Goal: Navigation & Orientation: Find specific page/section

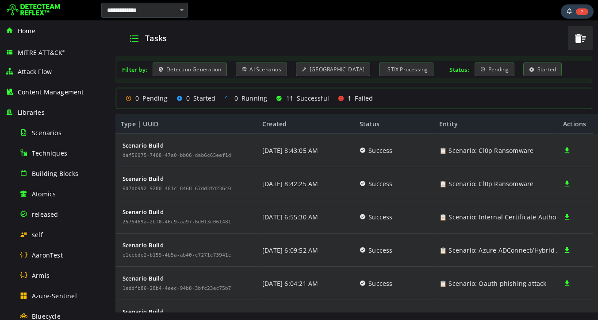
scroll to position [458, 0]
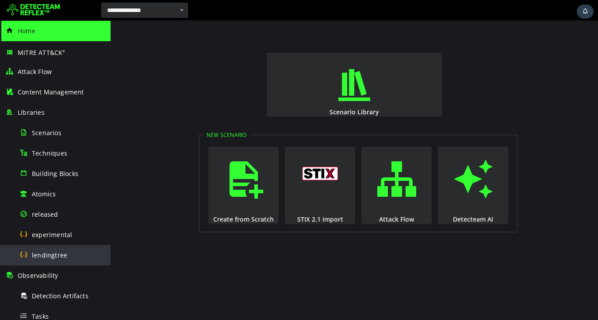
click at [45, 252] on span "lendingtree" at bounding box center [49, 255] width 35 height 8
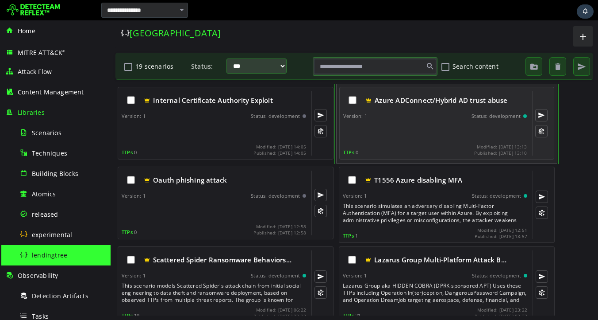
click at [431, 125] on div at bounding box center [435, 132] width 185 height 18
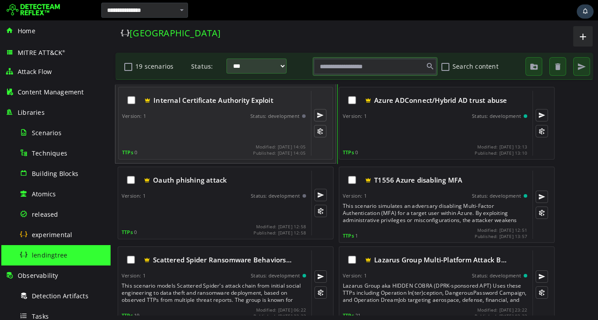
click at [199, 131] on div at bounding box center [214, 132] width 185 height 18
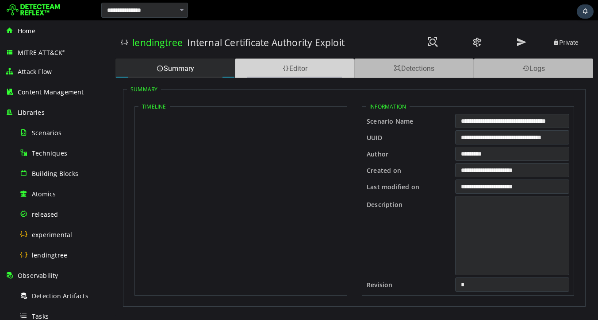
click at [295, 67] on div "Editor" at bounding box center [295, 67] width 120 height 19
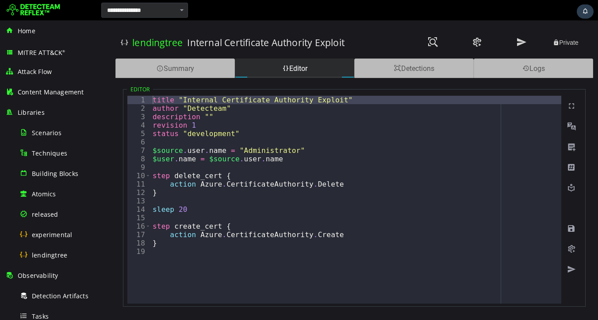
type textarea "**********"
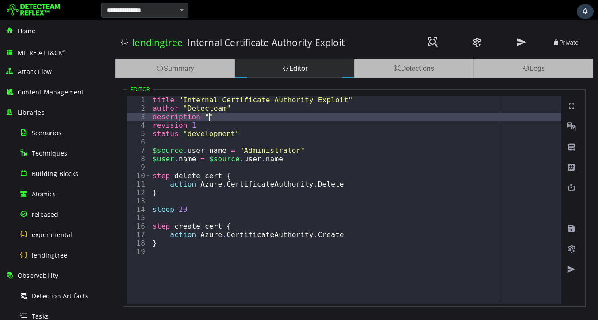
click at [210, 115] on div "title "Internal Certificate Authority Exploit" author "Detecteam" description "…" at bounding box center [356, 208] width 411 height 224
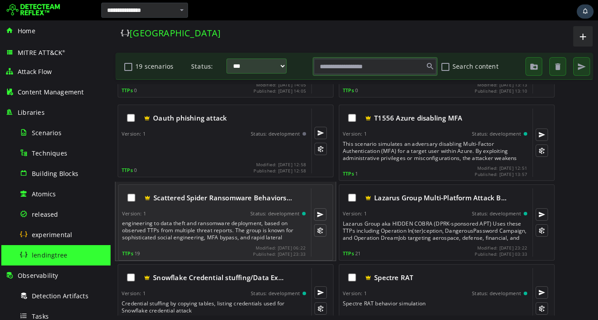
scroll to position [9, 0]
click at [208, 223] on div "This scenario models Scattered Spider's attack chain from initial social engine…" at bounding box center [214, 230] width 185 height 21
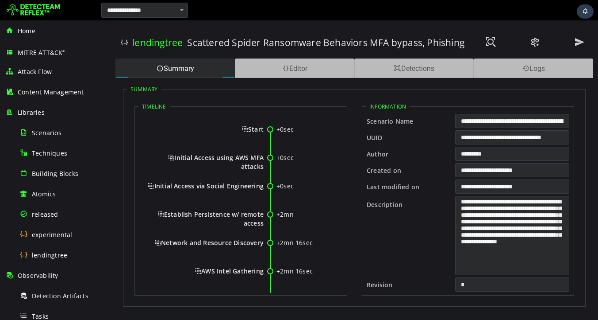
click at [305, 55] on div "lendingtree Scattered Spider Ransomware Behaviors MFA bypass, Phishing Private …" at bounding box center [355, 169] width 488 height 299
click at [302, 66] on div "Editor" at bounding box center [295, 67] width 120 height 19
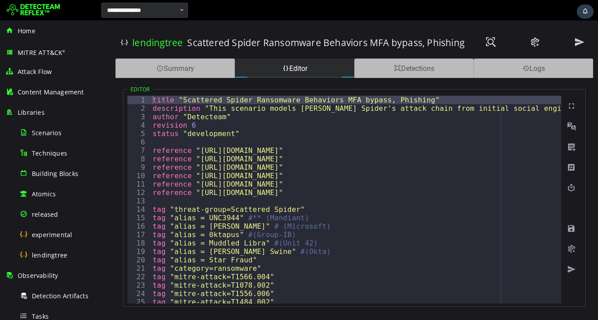
click at [300, 28] on div "Scattered Spider Ransomware Behaviors MFA bypass, Phishing" at bounding box center [326, 42] width 278 height 31
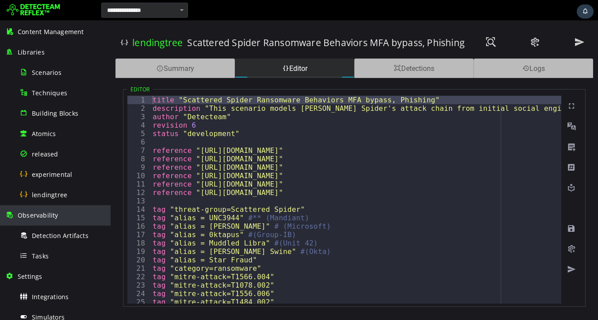
scroll to position [170, 0]
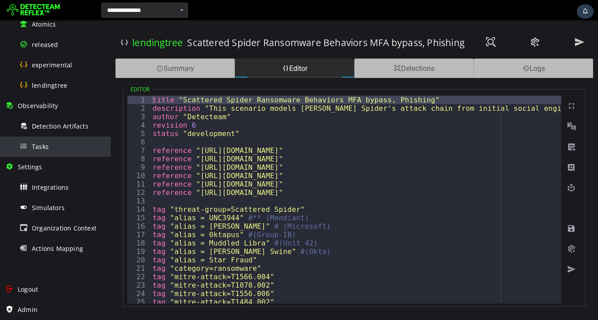
click at [40, 147] on span "Tasks" at bounding box center [40, 146] width 17 height 8
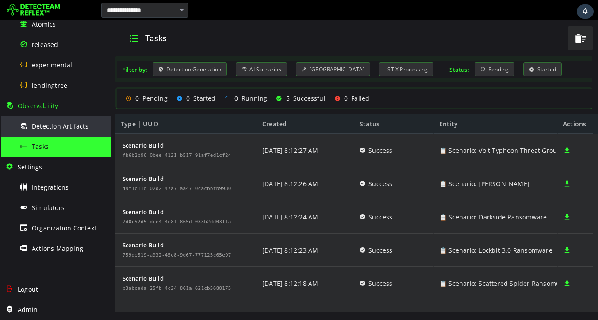
click at [50, 129] on span "Detection Artifacts" at bounding box center [60, 126] width 57 height 8
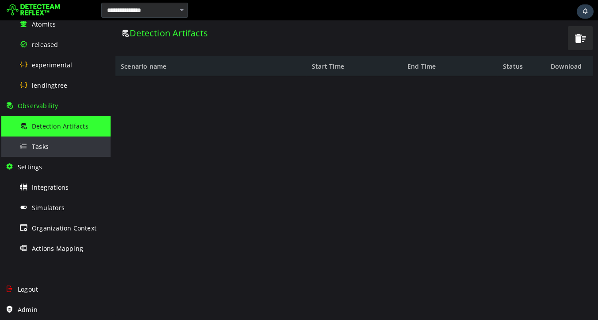
click at [44, 152] on div "Tasks" at bounding box center [62, 146] width 86 height 20
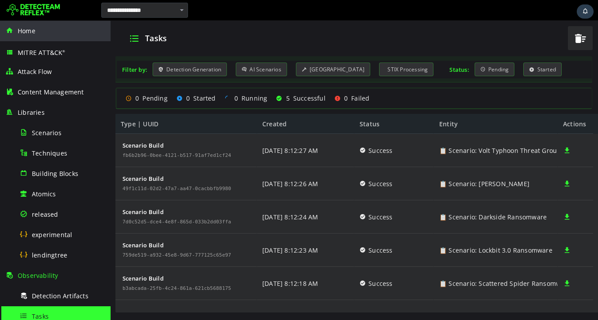
click at [24, 29] on span "Home" at bounding box center [27, 31] width 18 height 8
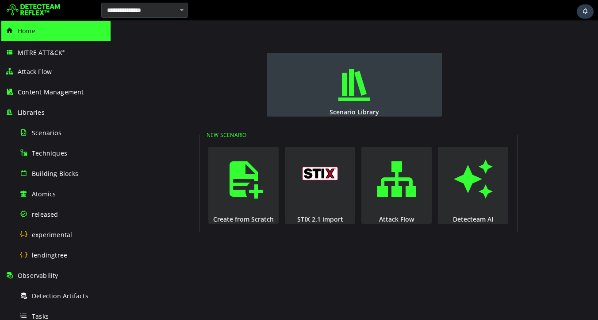
click at [392, 88] on button "Scenario Library" at bounding box center [354, 85] width 175 height 64
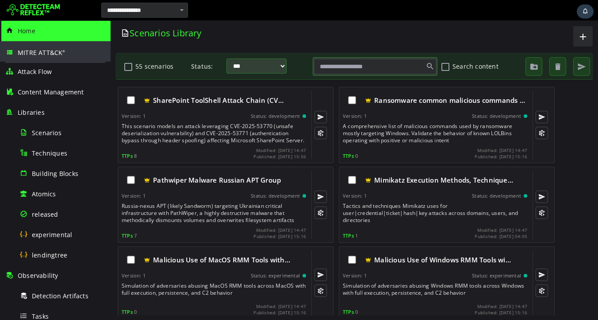
click at [37, 52] on span "MITRE ATT&CK ®" at bounding box center [42, 52] width 48 height 8
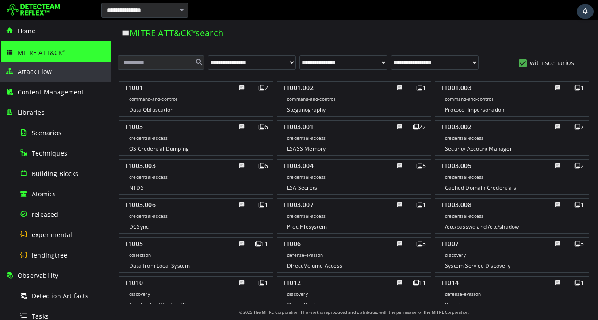
click at [27, 81] on div "Attack Flow" at bounding box center [55, 72] width 100 height 20
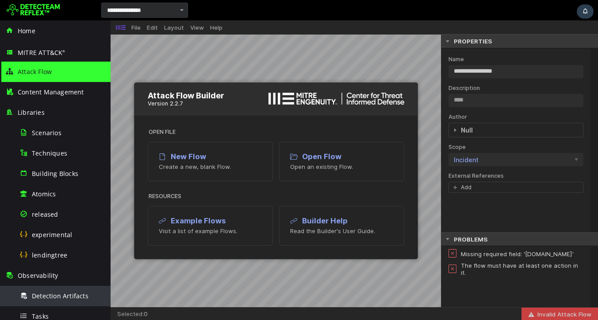
click at [64, 292] on span "Detection Artifacts" at bounding box center [60, 295] width 57 height 8
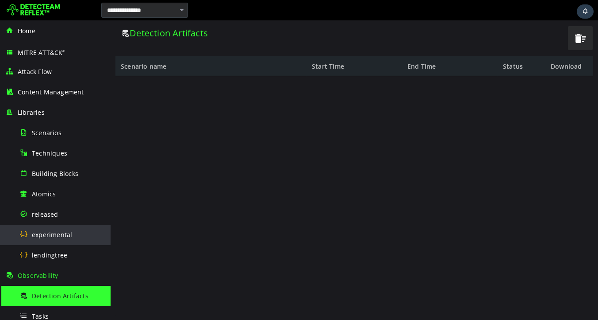
scroll to position [32, 0]
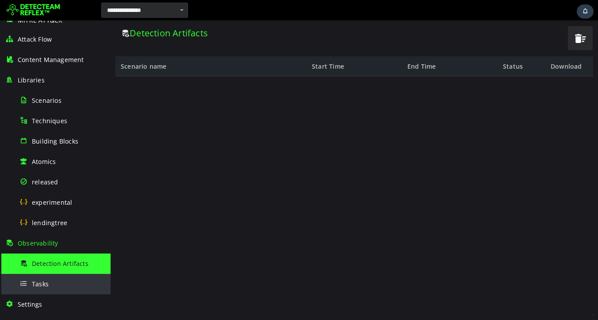
click at [46, 280] on span "Tasks" at bounding box center [40, 283] width 17 height 8
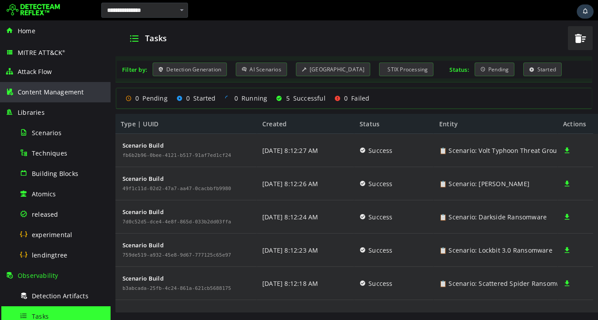
click at [45, 92] on span "Content Management" at bounding box center [51, 92] width 66 height 8
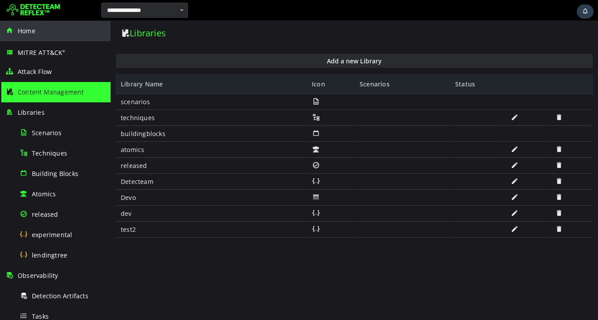
click at [28, 32] on span "Home" at bounding box center [27, 31] width 18 height 8
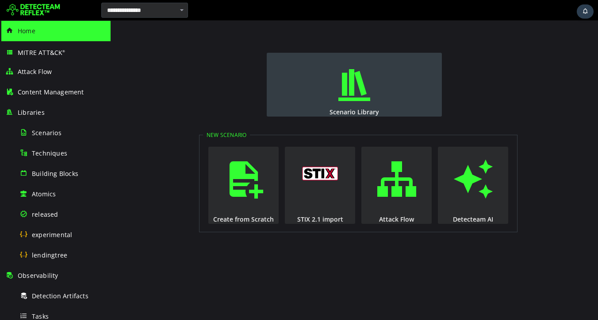
click at [380, 89] on button "Scenario Library" at bounding box center [354, 85] width 175 height 64
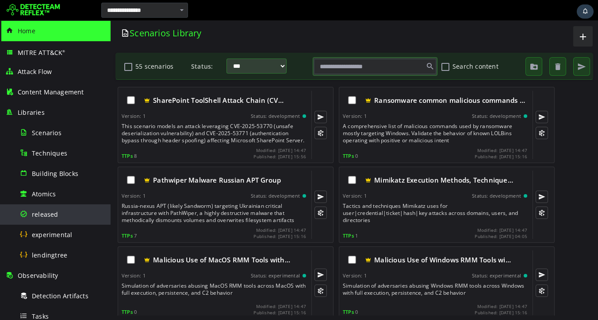
click at [44, 215] on span "released" at bounding box center [45, 214] width 27 height 8
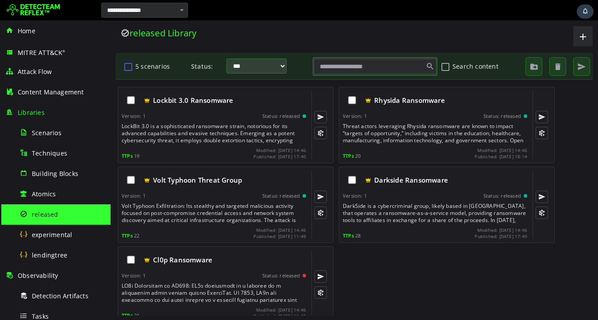
click at [126, 68] on button "5 scenarios" at bounding box center [128, 66] width 11 height 15
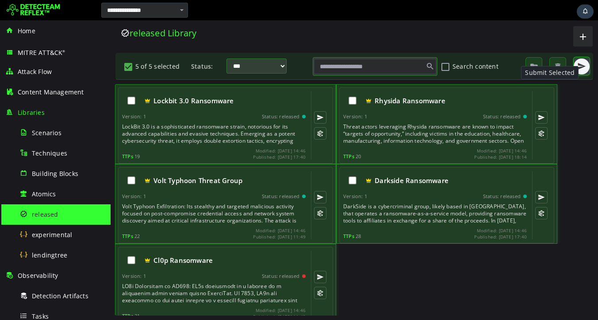
click at [586, 66] on span "button" at bounding box center [582, 66] width 9 height 9
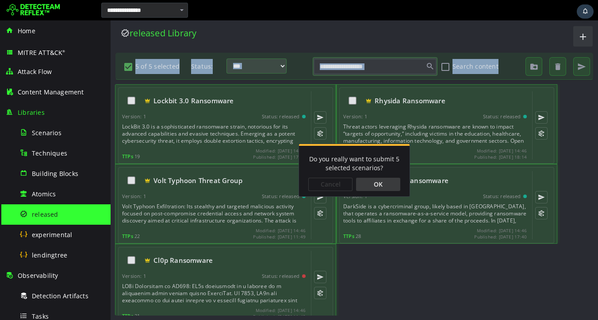
drag, startPoint x: 586, startPoint y: 66, endPoint x: 521, endPoint y: 30, distance: 74.7
click at [521, 30] on html "**********" at bounding box center [355, 169] width 488 height 299
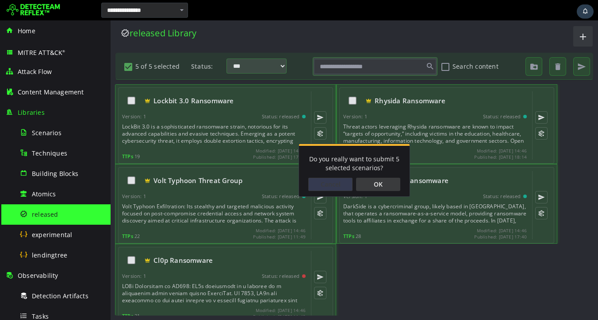
click at [317, 189] on div "Cancel" at bounding box center [331, 183] width 44 height 13
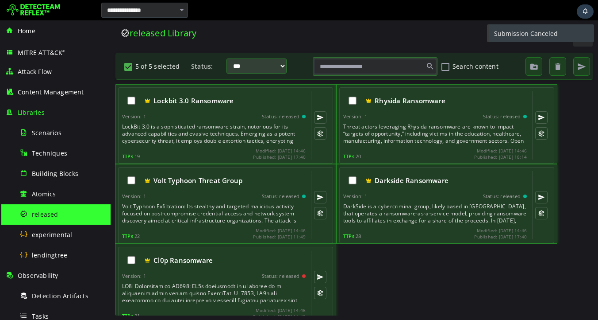
click at [420, 274] on div "Cl0p Ransomware Version: 1 Status: released TTPs 21 Modified: 2025-08-11 14:46 …" at bounding box center [354, 283] width 479 height 80
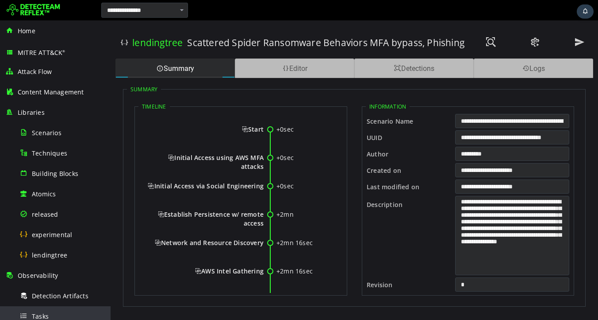
scroll to position [170, 0]
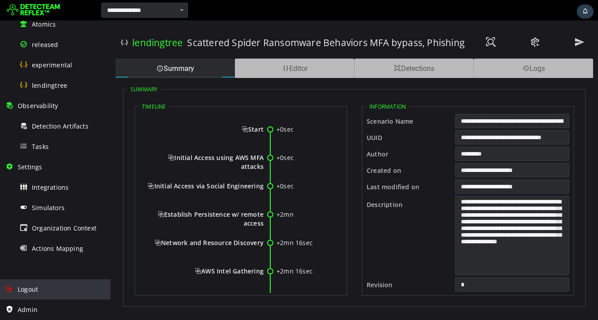
click at [34, 292] on span "Logout" at bounding box center [28, 289] width 20 height 8
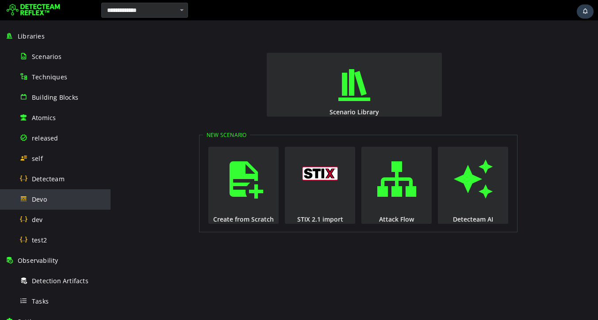
scroll to position [80, 0]
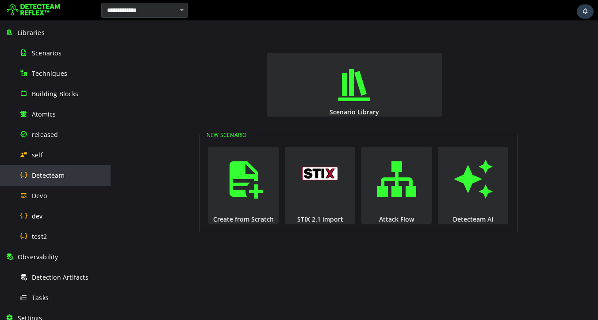
click at [49, 176] on span "Detecteam" at bounding box center [48, 175] width 33 height 8
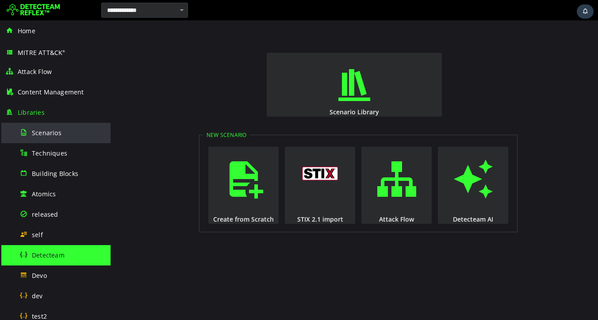
click at [46, 133] on span "Scenarios" at bounding box center [47, 132] width 30 height 8
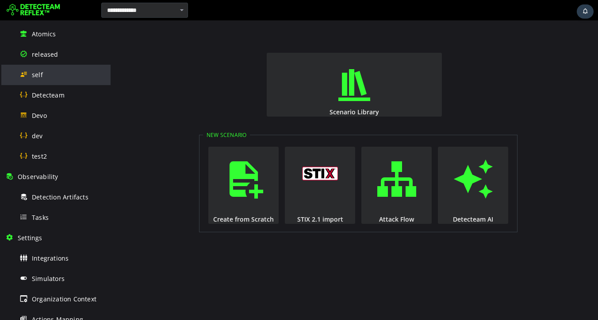
scroll to position [215, 0]
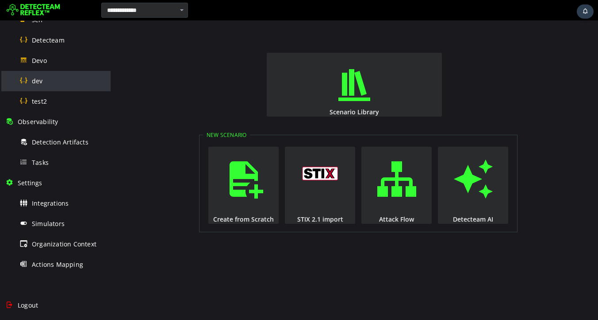
click at [37, 83] on span "dev" at bounding box center [37, 81] width 11 height 8
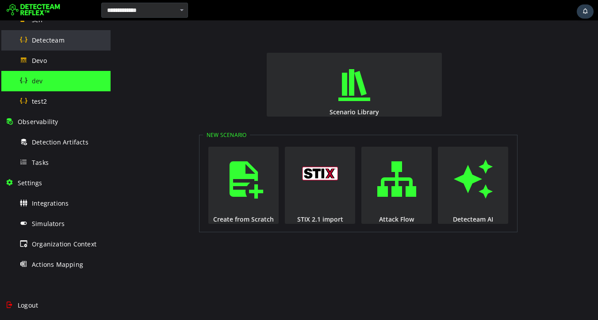
click at [45, 40] on span "Detecteam" at bounding box center [48, 40] width 33 height 8
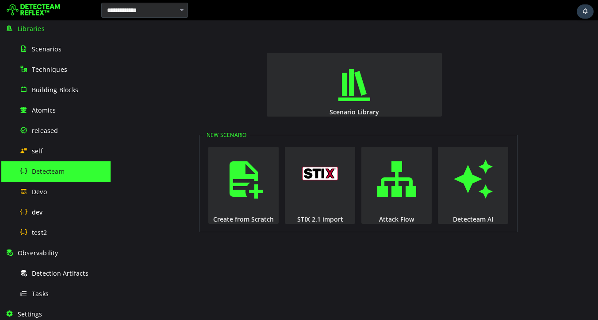
scroll to position [36, 0]
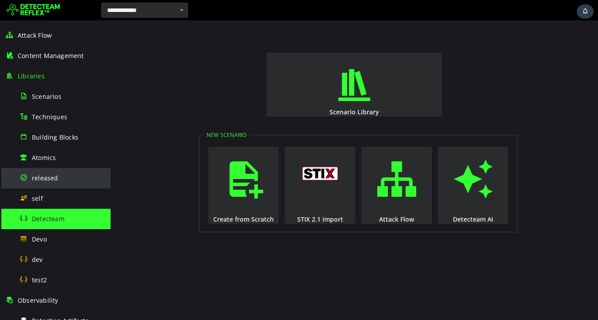
click at [44, 176] on span "released" at bounding box center [45, 178] width 27 height 8
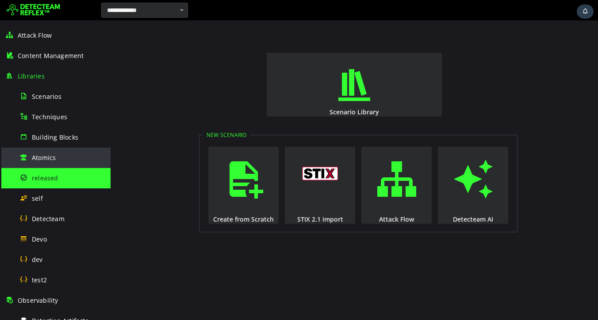
click at [41, 159] on span "Atomics" at bounding box center [44, 157] width 24 height 8
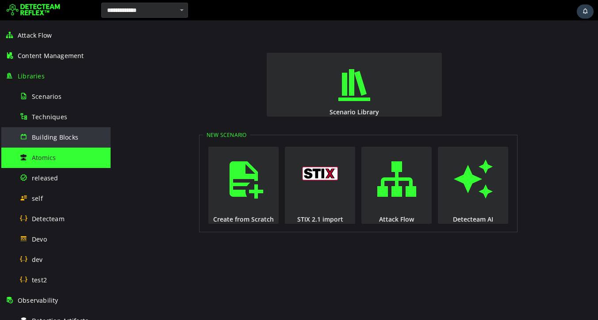
click at [45, 137] on span "Building Blocks" at bounding box center [55, 137] width 46 height 8
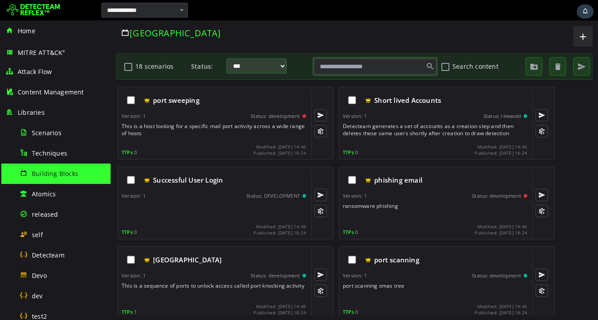
click at [299, 17] on div at bounding box center [394, 10] width 406 height 18
